Goal: Task Accomplishment & Management: Complete application form

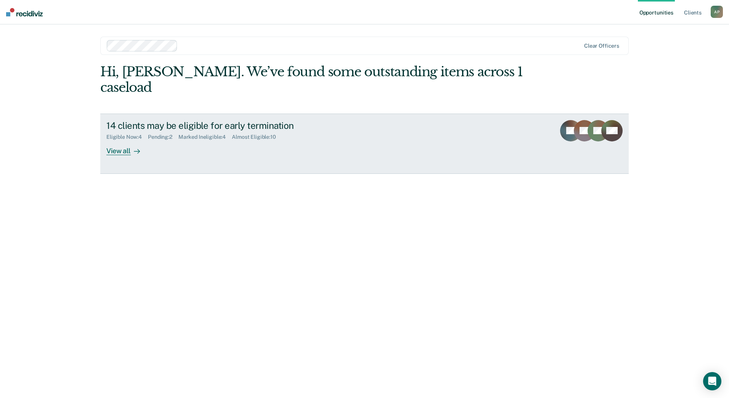
click at [114, 154] on div "View all" at bounding box center [127, 147] width 43 height 15
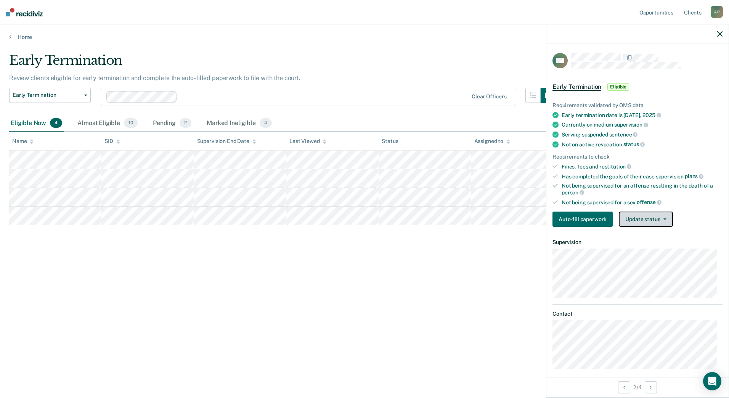
click at [653, 221] on button "Update status" at bounding box center [645, 218] width 54 height 15
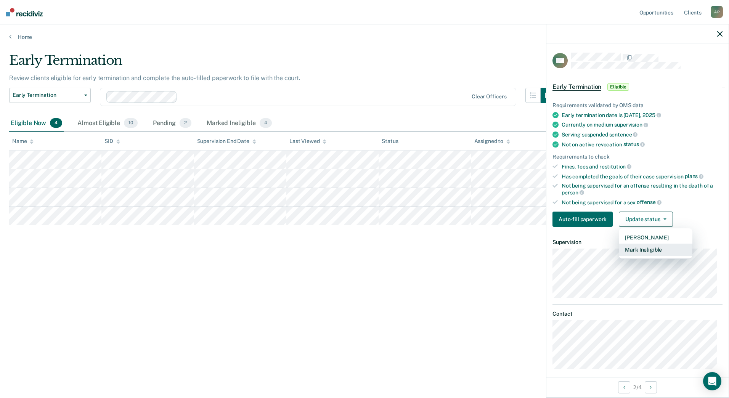
click at [642, 249] on button "Mark Ineligible" at bounding box center [655, 250] width 74 height 12
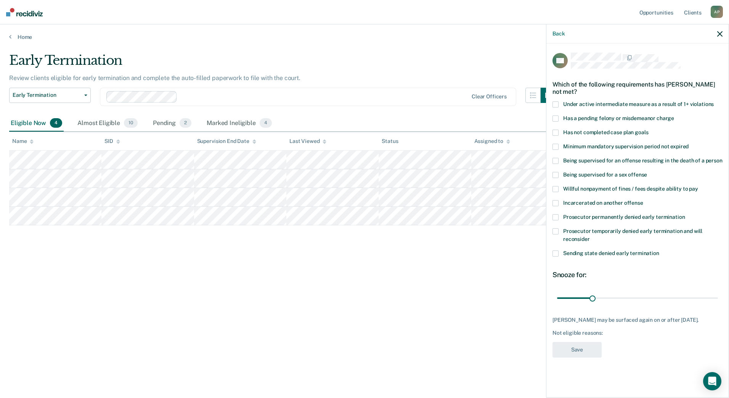
click at [557, 117] on span at bounding box center [555, 118] width 6 height 6
click at [674, 115] on input "Has a pending felony or misdemeanor charge" at bounding box center [674, 115] width 0 height 0
click at [554, 204] on span at bounding box center [555, 203] width 6 height 6
click at [643, 200] on input "Incarcerated on another offense" at bounding box center [643, 200] width 0 height 0
click at [555, 117] on span at bounding box center [555, 118] width 6 height 6
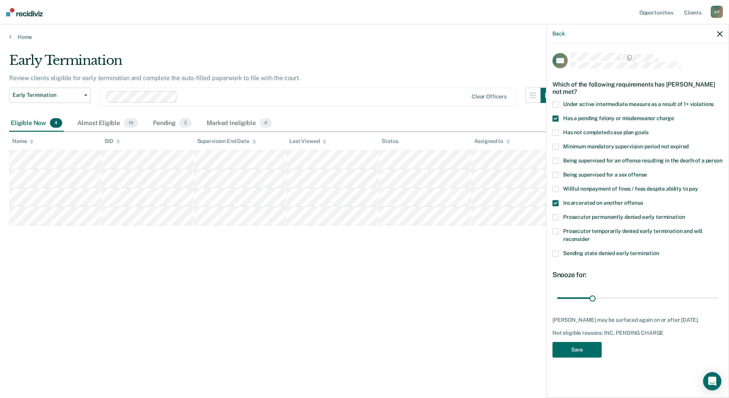
click at [674, 115] on input "Has a pending felony or misdemeanor charge" at bounding box center [674, 115] width 0 height 0
drag, startPoint x: 594, startPoint y: 298, endPoint x: 660, endPoint y: 289, distance: 67.3
type input "91"
click at [660, 291] on input "range" at bounding box center [637, 297] width 161 height 13
click at [577, 354] on button "Save" at bounding box center [576, 350] width 49 height 16
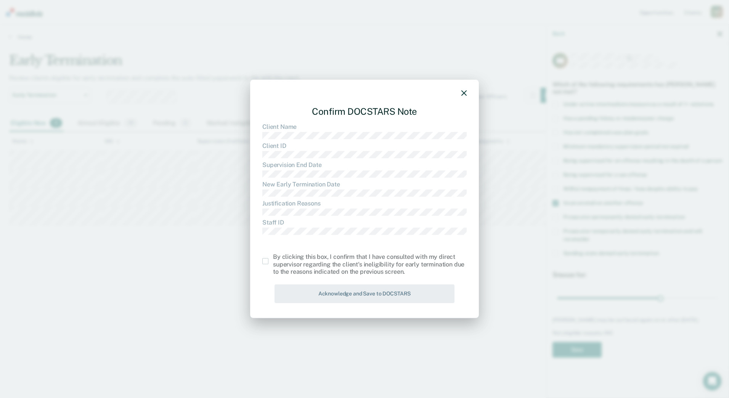
click at [266, 262] on span at bounding box center [265, 261] width 6 height 6
click at [273, 258] on input "checkbox" at bounding box center [273, 258] width 0 height 0
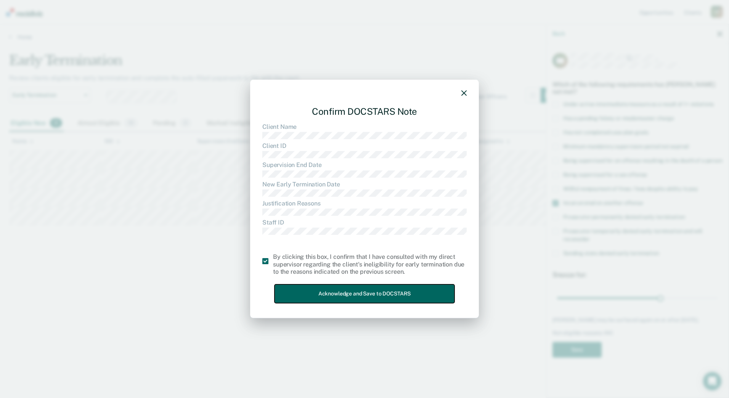
click at [336, 298] on button "Acknowledge and Save to DOCSTARS" at bounding box center [364, 293] width 180 height 19
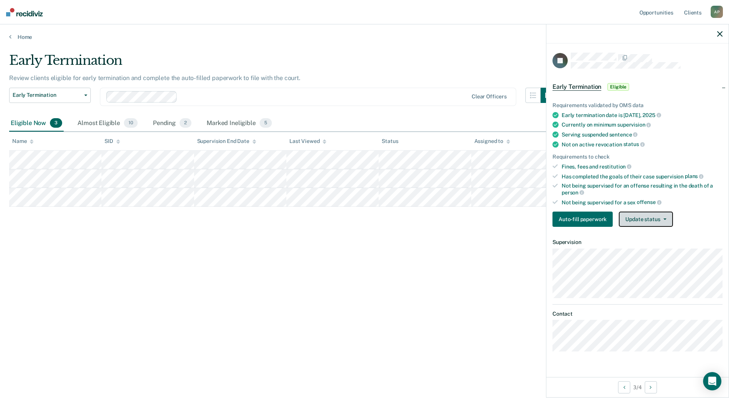
click at [649, 218] on button "Update status" at bounding box center [645, 218] width 54 height 15
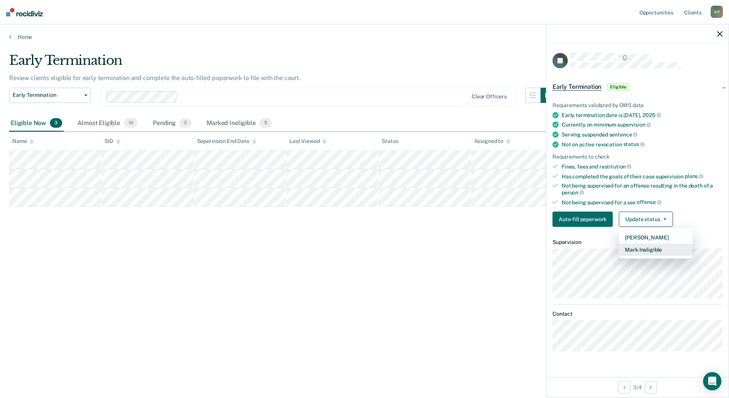
click at [649, 250] on button "Mark Ineligible" at bounding box center [655, 250] width 74 height 12
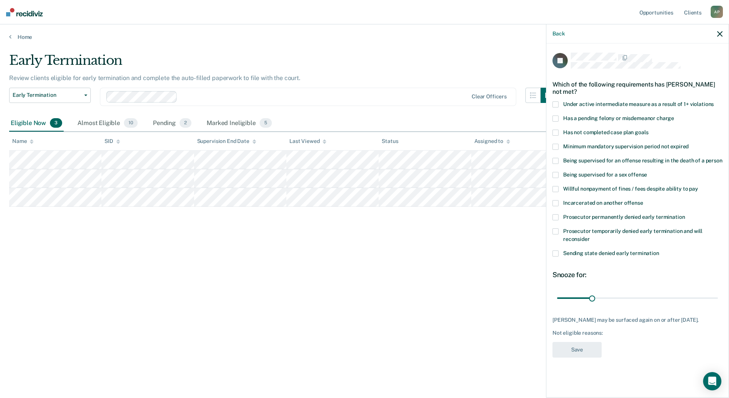
click at [472, 276] on div "Early Termination Review clients eligible for early termination and complete th…" at bounding box center [364, 197] width 710 height 288
click at [719, 34] on icon "button" at bounding box center [719, 33] width 5 height 5
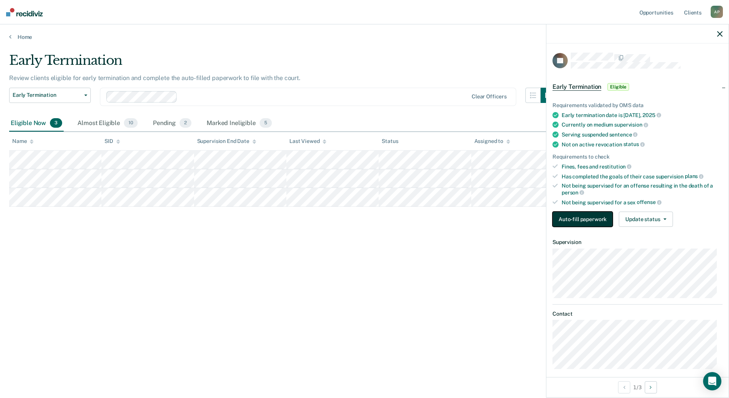
click at [580, 216] on button "Auto-fill paperwork" at bounding box center [582, 218] width 60 height 15
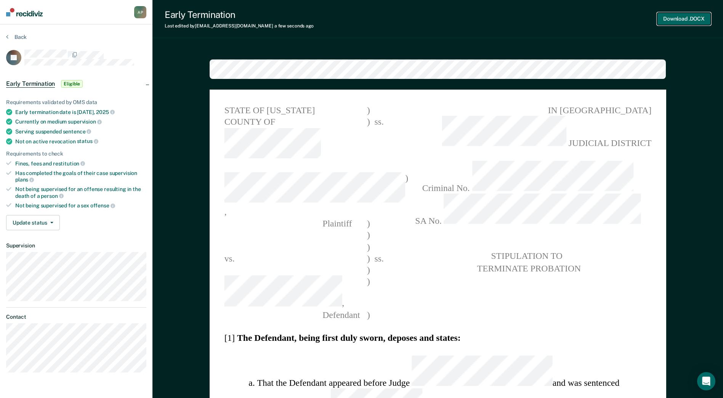
click at [687, 20] on button "Download .DOCX" at bounding box center [684, 19] width 54 height 13
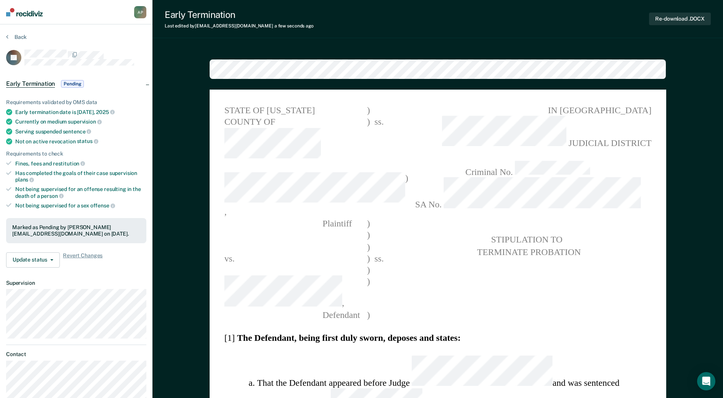
click at [641, 211] on span at bounding box center [527, 217] width 247 height 12
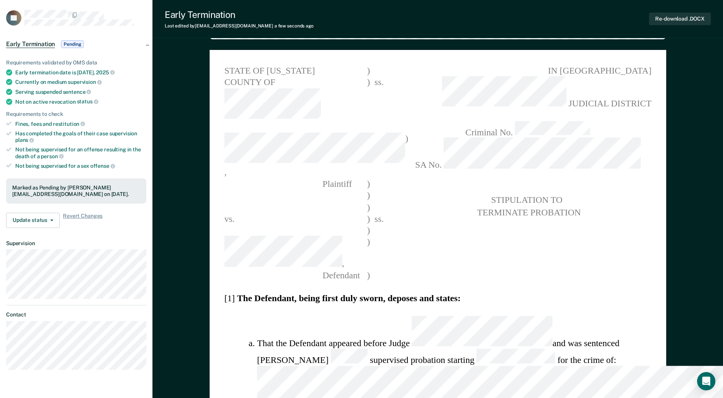
scroll to position [38, 0]
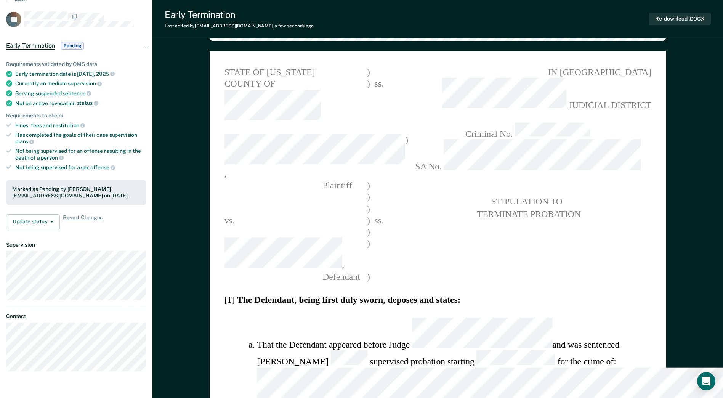
click at [478, 317] on li "That the Defendant appeared before Judge and was sentenced to supervised probat…" at bounding box center [454, 360] width 394 height 86
click at [463, 317] on li "That the Defendant appeared before Judge and was sentenced to supervised probat…" at bounding box center [454, 360] width 394 height 86
click at [677, 21] on button "Re-download .DOCX" at bounding box center [680, 19] width 62 height 13
type textarea "x"
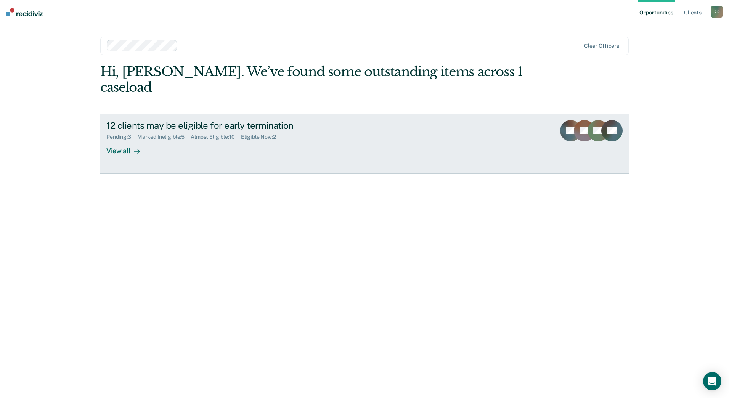
click at [256, 128] on div "12 clients may be eligible for early termination" at bounding box center [240, 125] width 268 height 11
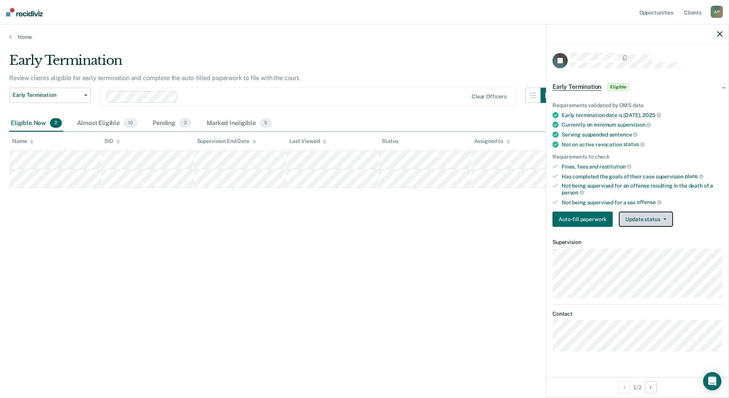
click at [667, 221] on button "Update status" at bounding box center [645, 218] width 54 height 15
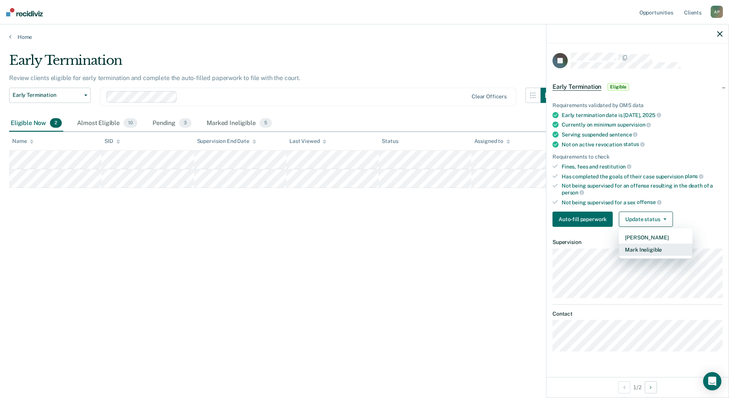
click at [665, 250] on button "Mark Ineligible" at bounding box center [655, 250] width 74 height 12
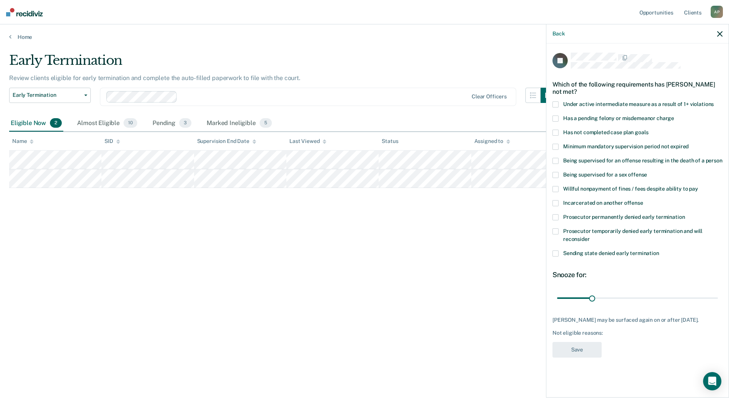
click at [556, 119] on span at bounding box center [555, 118] width 6 height 6
click at [674, 115] on input "Has a pending felony or misdemeanor charge" at bounding box center [674, 115] width 0 height 0
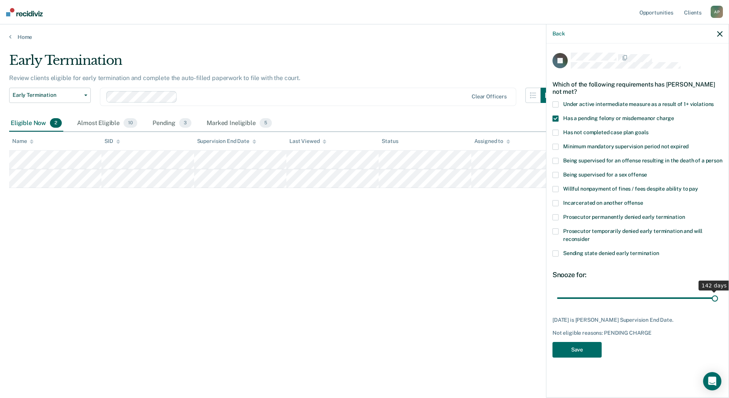
drag, startPoint x: 593, startPoint y: 298, endPoint x: 766, endPoint y: 287, distance: 174.1
type input "142"
click at [718, 291] on input "range" at bounding box center [637, 297] width 161 height 13
click at [581, 354] on button "Save" at bounding box center [576, 350] width 49 height 16
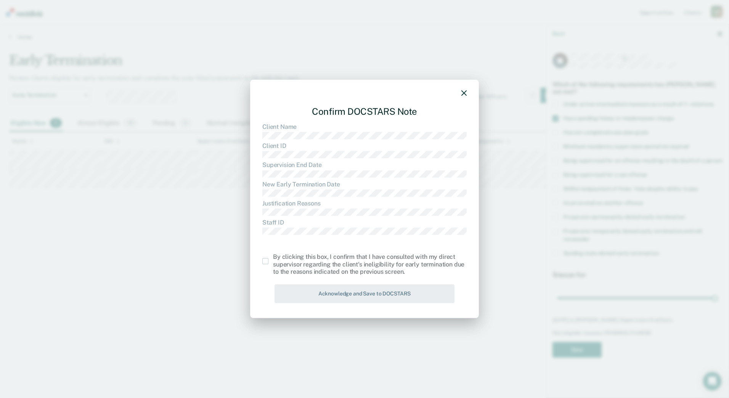
click at [264, 263] on span at bounding box center [265, 261] width 6 height 6
click at [273, 258] on input "checkbox" at bounding box center [273, 258] width 0 height 0
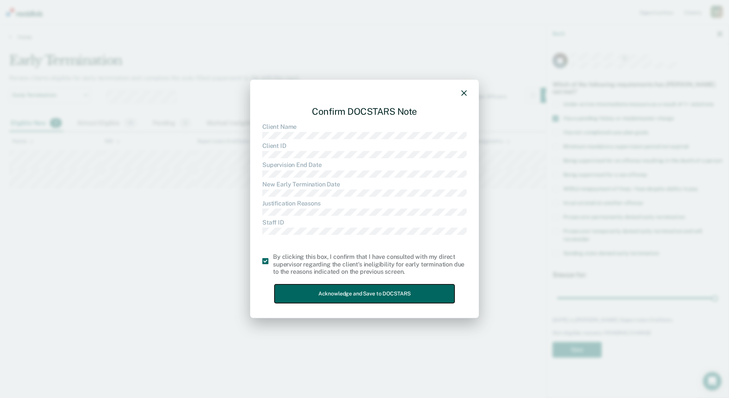
click at [325, 299] on button "Acknowledge and Save to DOCSTARS" at bounding box center [364, 293] width 180 height 19
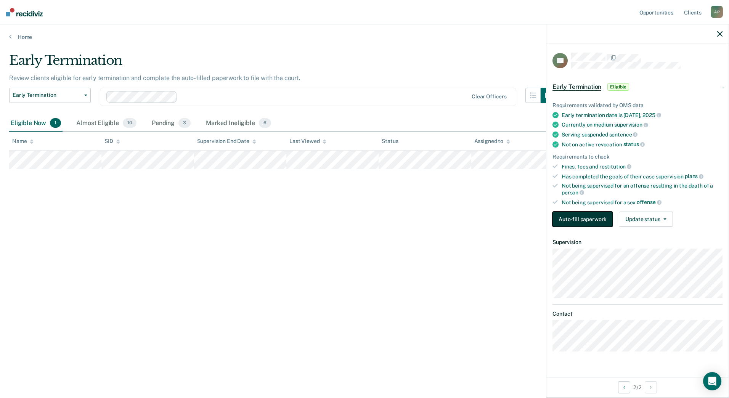
click at [601, 221] on button "Auto-fill paperwork" at bounding box center [582, 218] width 60 height 15
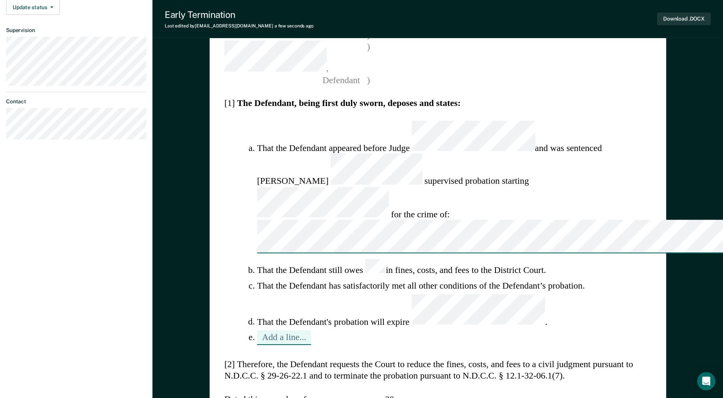
scroll to position [229, 0]
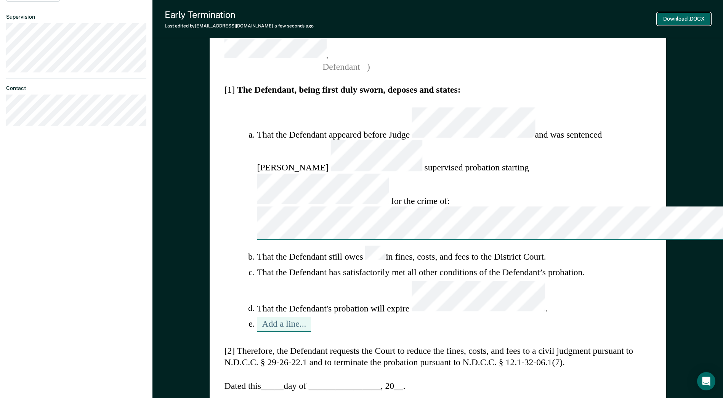
click at [693, 18] on button "Download .DOCX" at bounding box center [684, 19] width 54 height 13
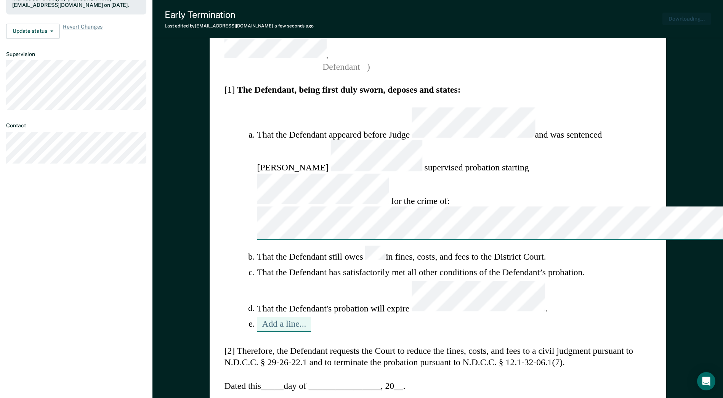
scroll to position [266, 0]
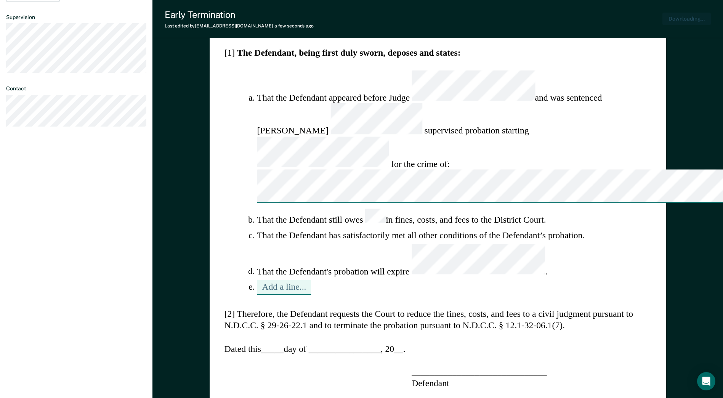
type textarea "x"
click at [540, 23] on div "Early Termination Last edited by canozie@nd.gov a few seconds ago Re-download .…" at bounding box center [437, 19] width 570 height 38
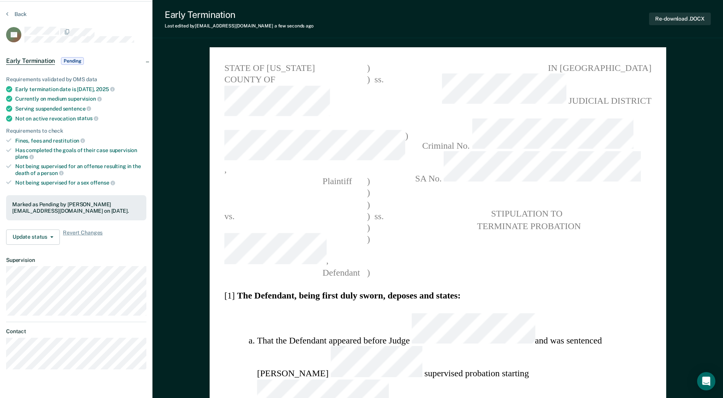
scroll to position [0, 0]
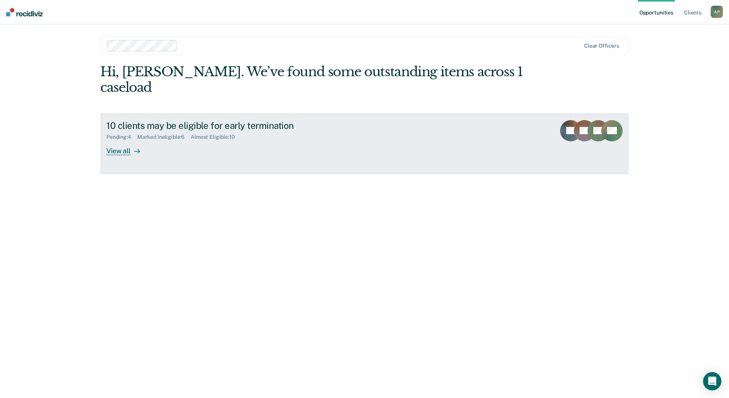
click at [123, 157] on link "10 clients may be eligible for early termination Pending : 4 Marked Ineligible …" at bounding box center [364, 144] width 528 height 60
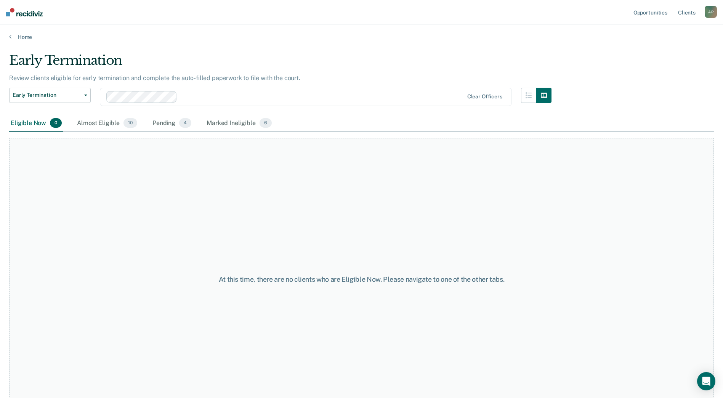
click at [309, 70] on div "Early Termination" at bounding box center [280, 64] width 542 height 22
click at [99, 120] on div "Almost Eligible 10" at bounding box center [106, 123] width 63 height 17
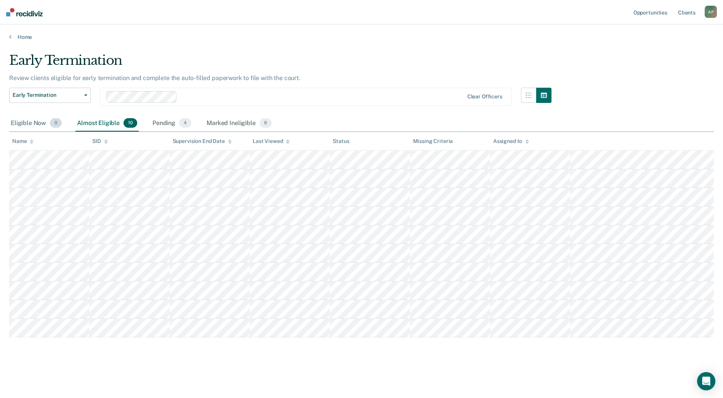
click at [18, 122] on div "Eligible Now 0" at bounding box center [36, 123] width 54 height 17
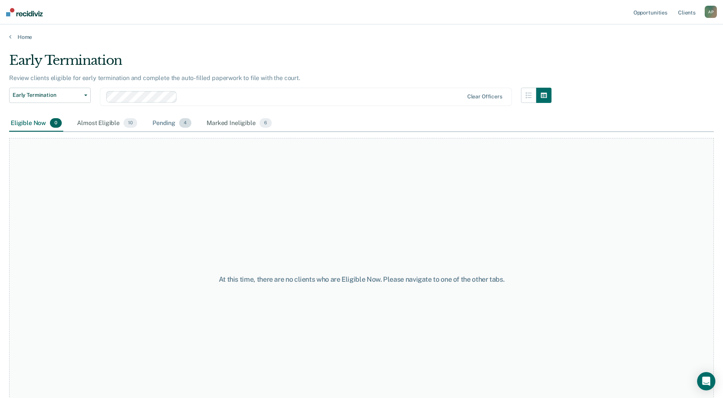
click at [184, 121] on span "4" at bounding box center [185, 123] width 12 height 10
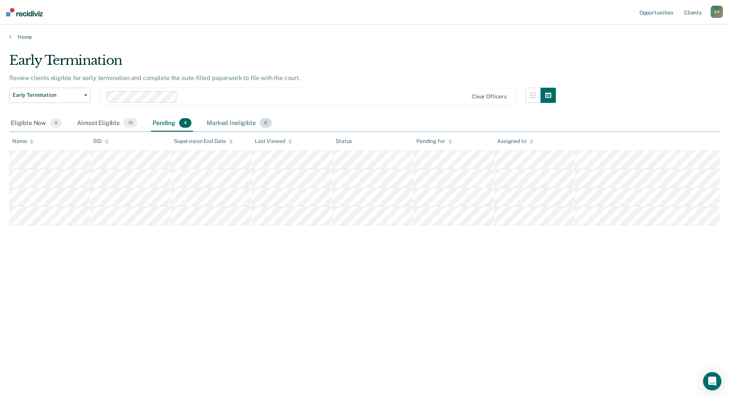
click at [250, 122] on div "Marked Ineligible 6" at bounding box center [239, 123] width 68 height 17
